Goal: Information Seeking & Learning: Learn about a topic

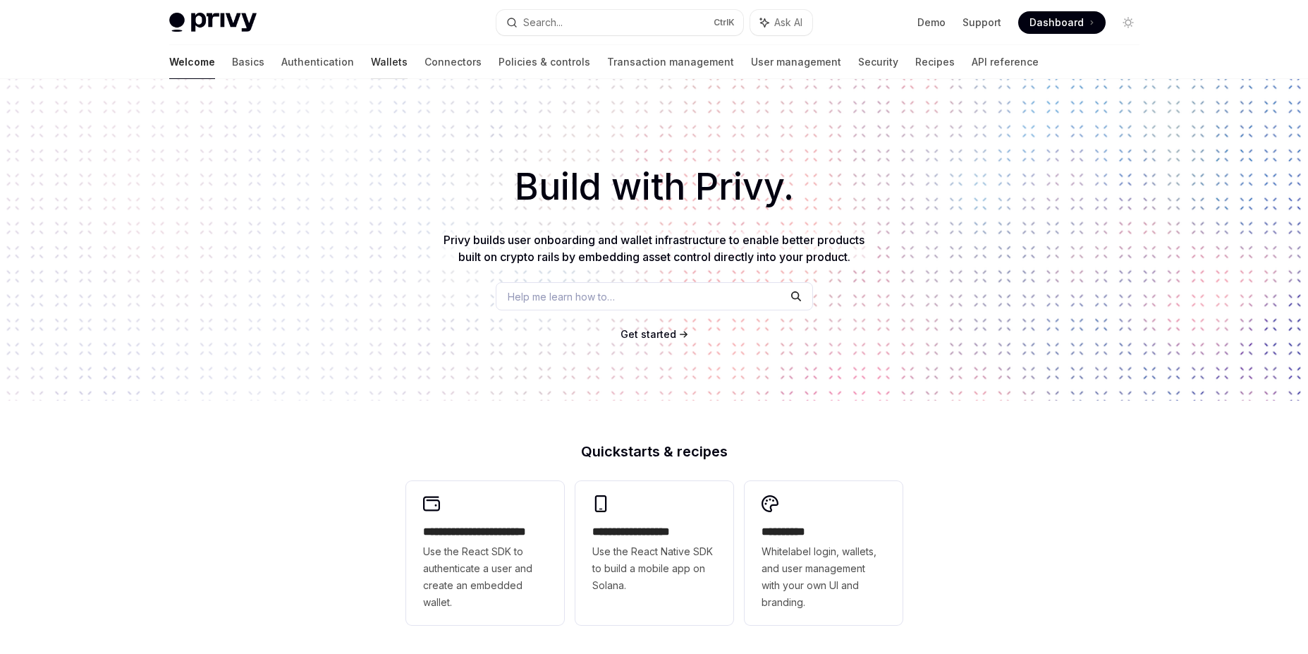
click at [371, 60] on link "Wallets" at bounding box center [389, 62] width 37 height 34
type textarea "*"
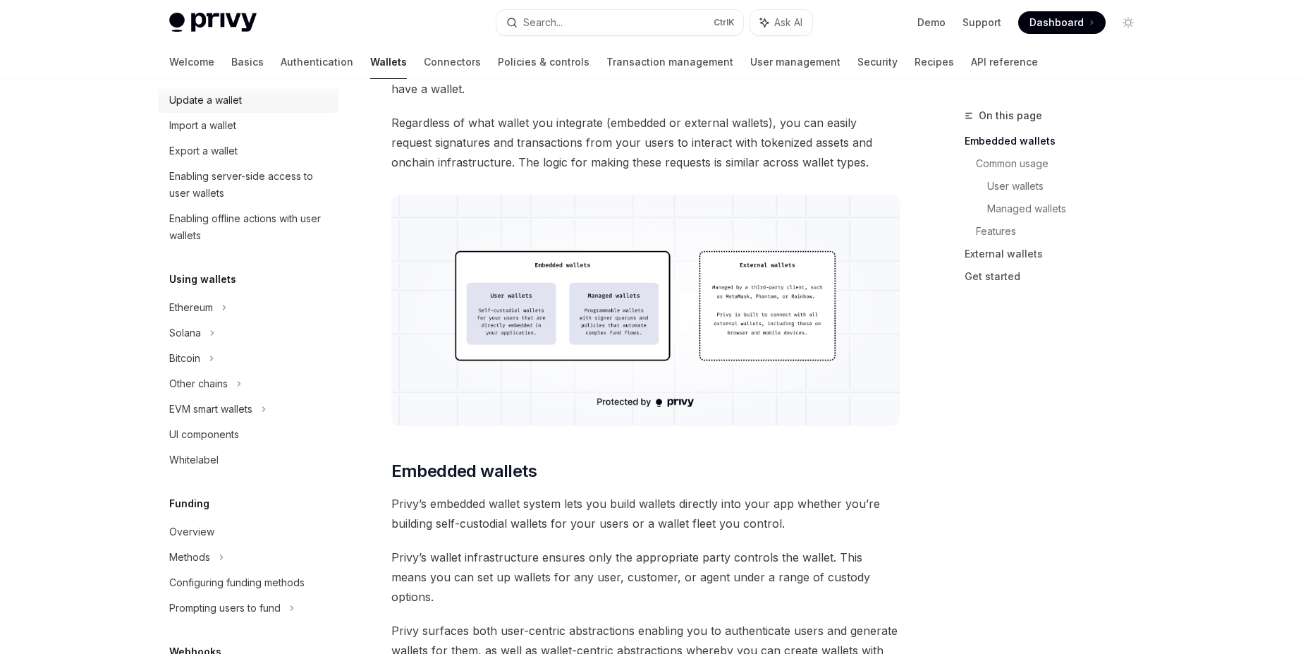
scroll to position [254, 0]
